Goal: Find specific page/section: Locate item on page

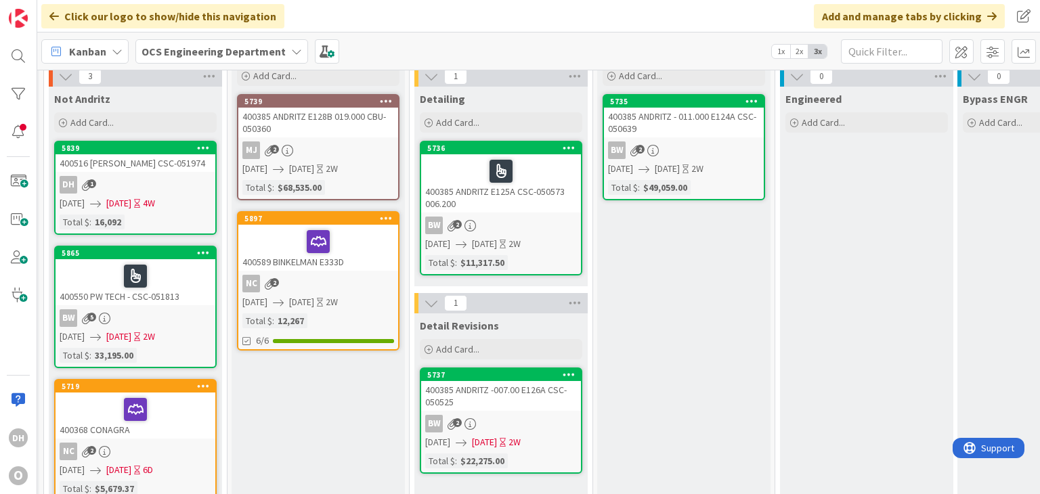
scroll to position [0, 896]
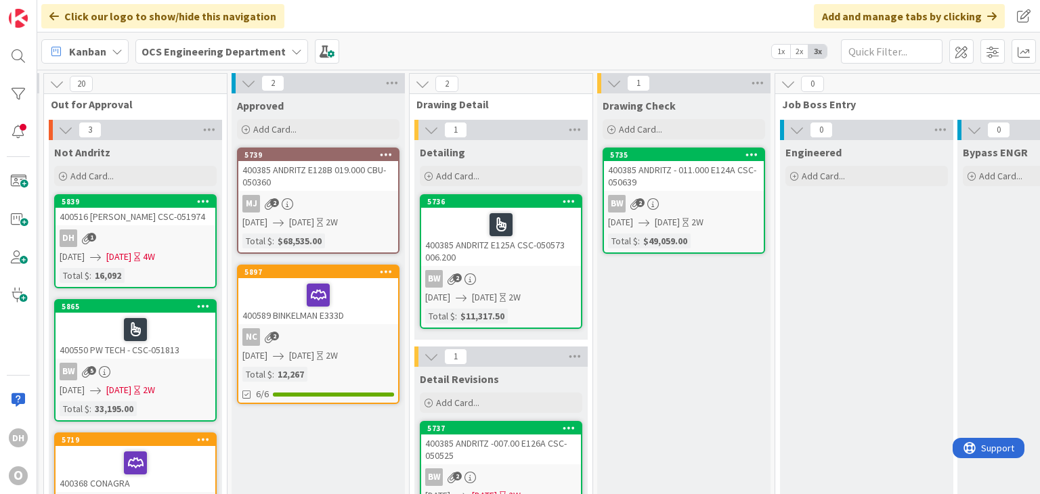
click at [374, 311] on div "400589 BINKELMAN E333D" at bounding box center [318, 301] width 160 height 46
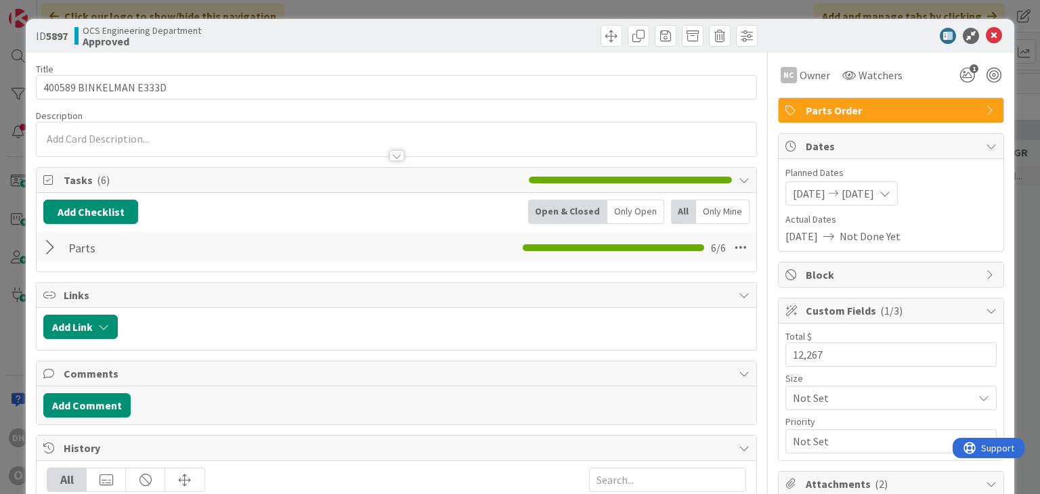
click at [60, 248] on div at bounding box center [52, 248] width 18 height 24
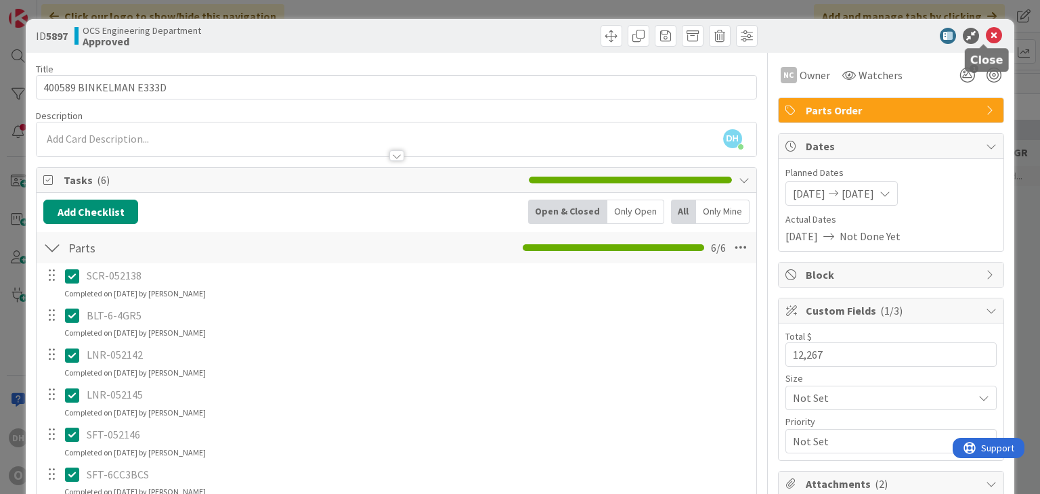
click at [990, 36] on icon at bounding box center [994, 36] width 16 height 16
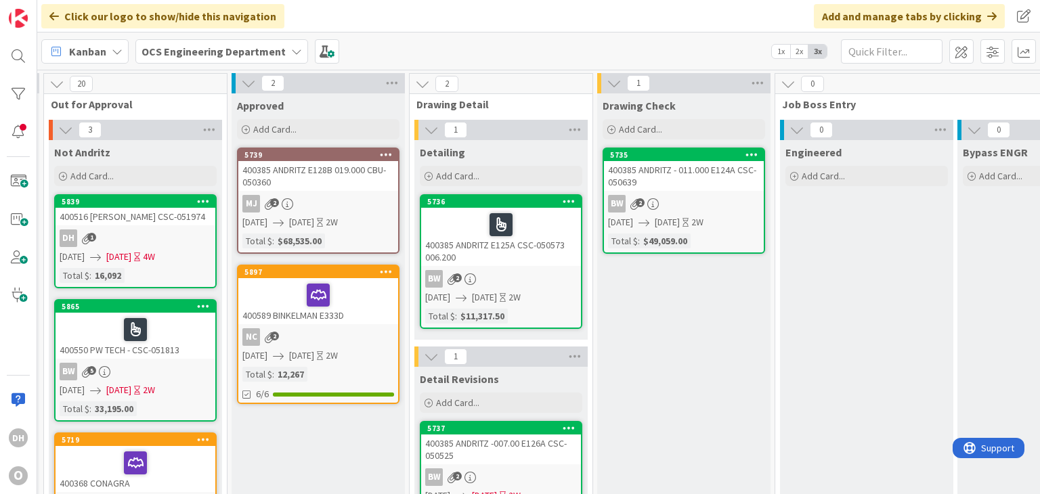
click at [361, 319] on div "400589 BINKELMAN E333D" at bounding box center [318, 301] width 160 height 46
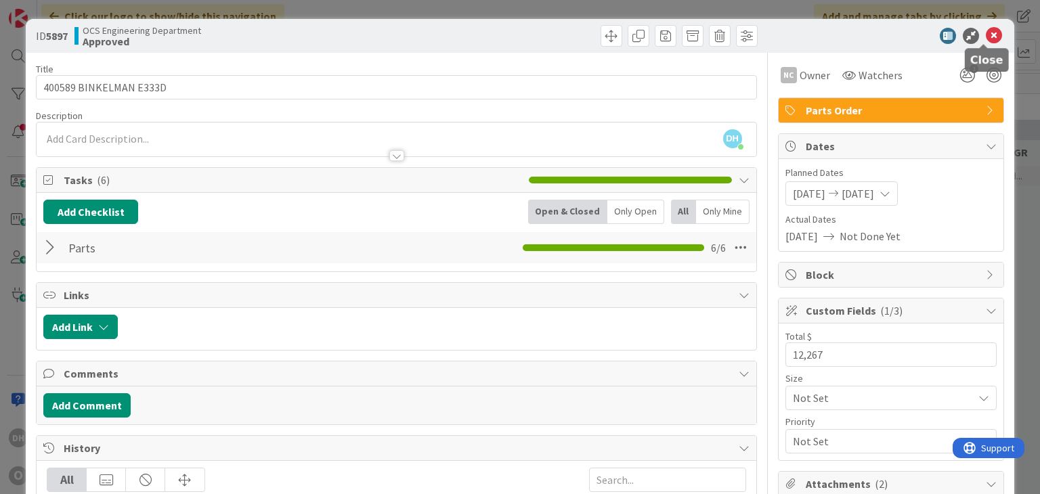
click at [986, 33] on icon at bounding box center [994, 36] width 16 height 16
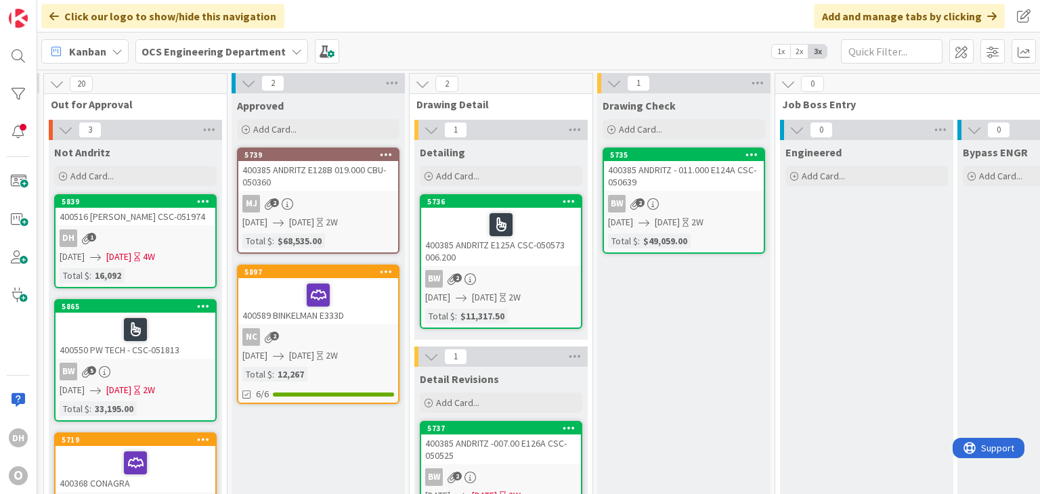
click at [360, 326] on link "5897 400589 BINKELMAN E333D NC 2 [DATE] [DATE] 2W Total $ : 12,267 6/6" at bounding box center [318, 334] width 162 height 139
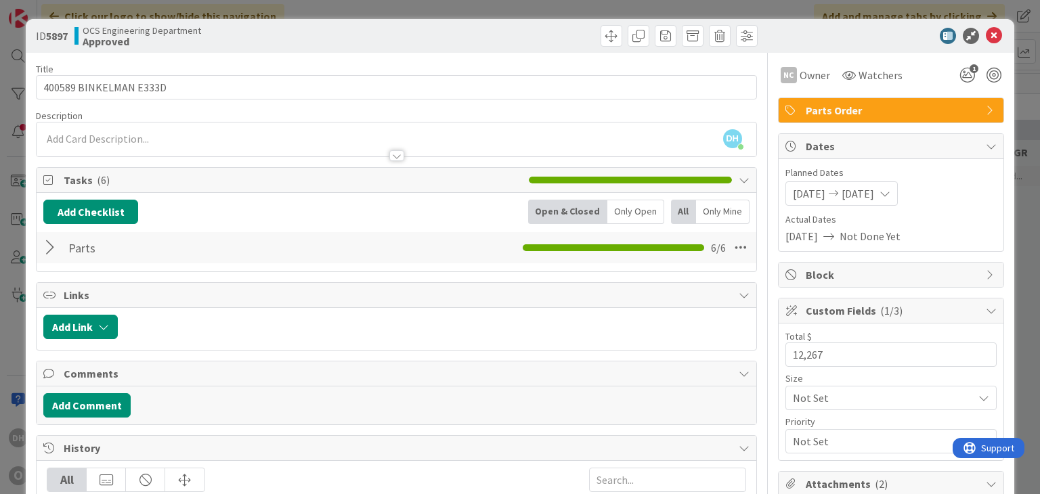
click at [51, 242] on div at bounding box center [52, 248] width 18 height 24
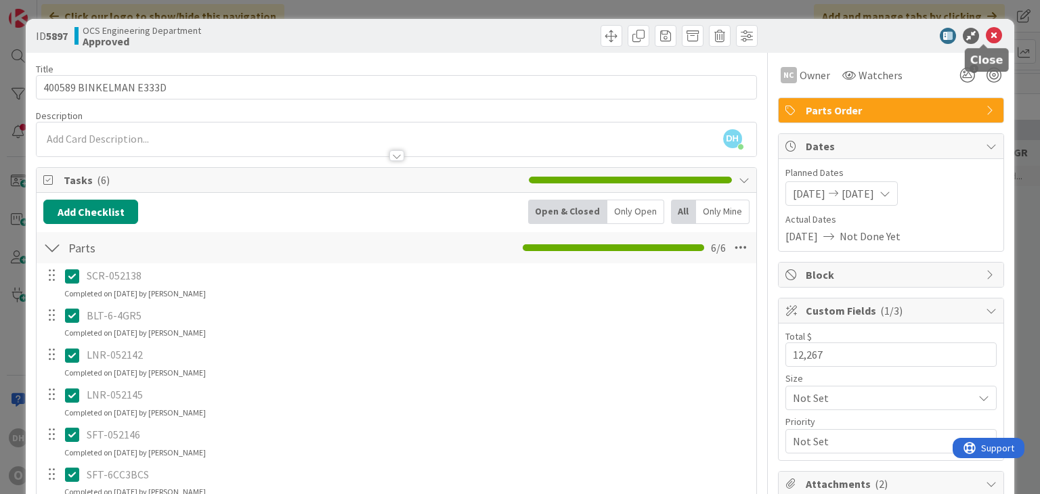
click at [986, 37] on icon at bounding box center [994, 36] width 16 height 16
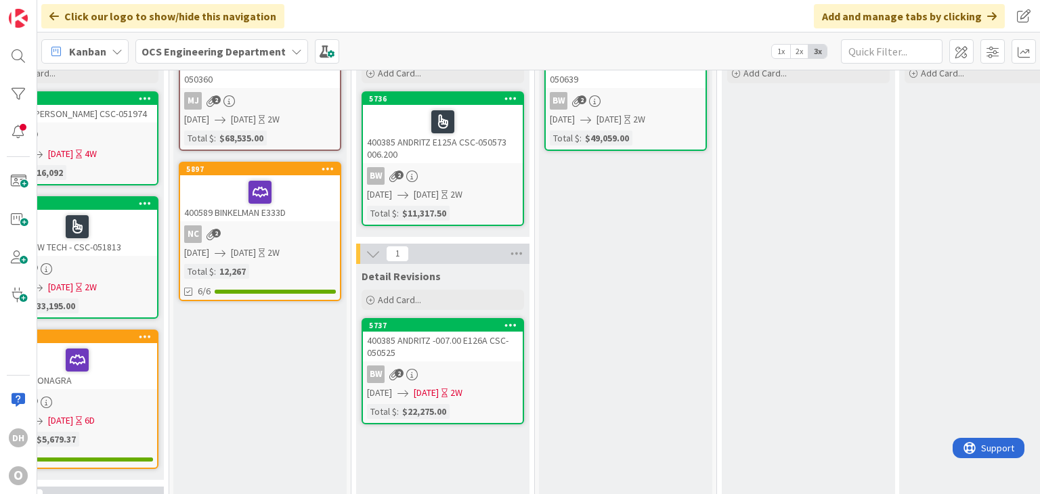
scroll to position [0, 955]
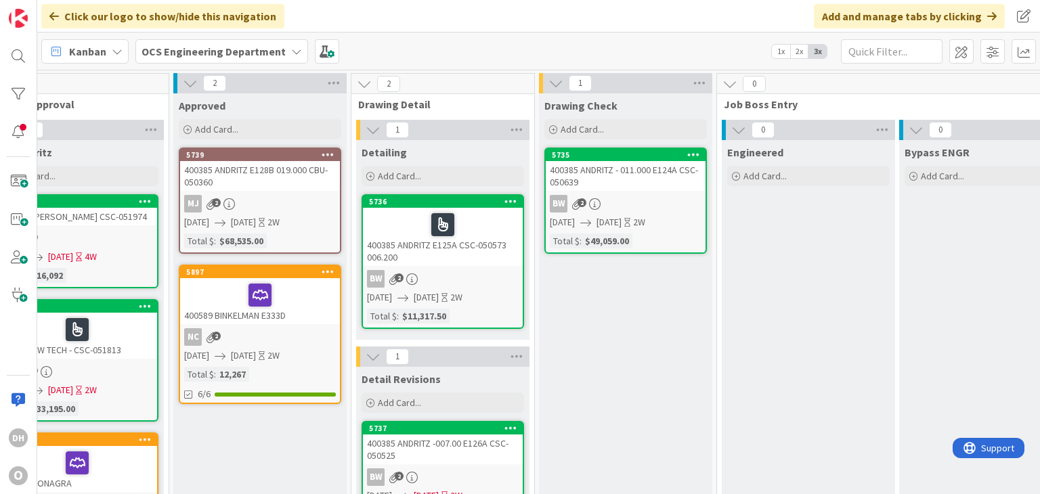
click at [412, 249] on div "400385 ANDRITZ E125A CSC-050573 006.200" at bounding box center [443, 237] width 160 height 58
